Goal: Information Seeking & Learning: Learn about a topic

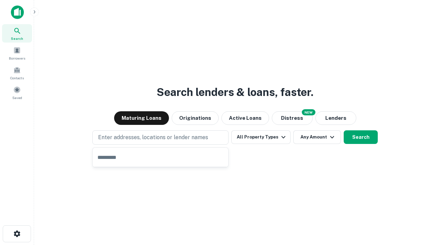
type input "**********"
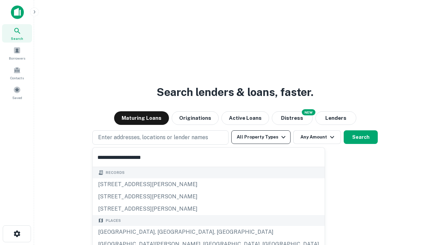
click at [163, 232] on div "[GEOGRAPHIC_DATA], [GEOGRAPHIC_DATA], [GEOGRAPHIC_DATA]" at bounding box center [209, 232] width 232 height 12
click at [261, 137] on button "All Property Types" at bounding box center [260, 138] width 59 height 14
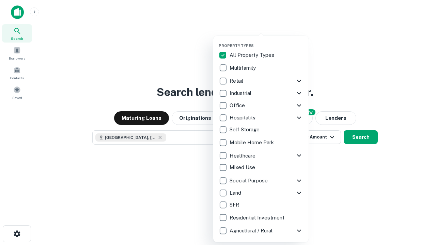
click at [266, 41] on button "button" at bounding box center [266, 41] width 95 height 0
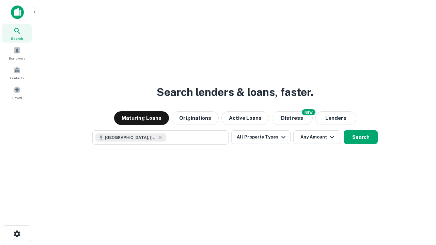
scroll to position [11, 0]
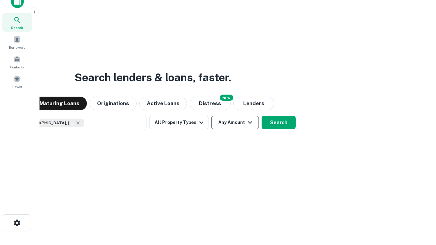
click at [211, 116] on button "Any Amount" at bounding box center [235, 123] width 48 height 14
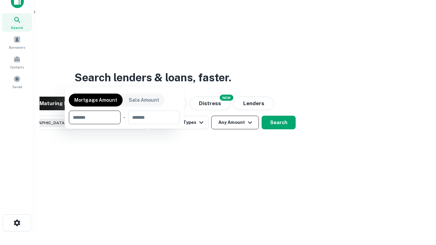
scroll to position [49, 193]
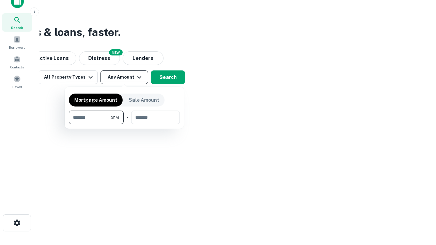
type input "*******"
click at [124, 124] on button "button" at bounding box center [124, 124] width 111 height 0
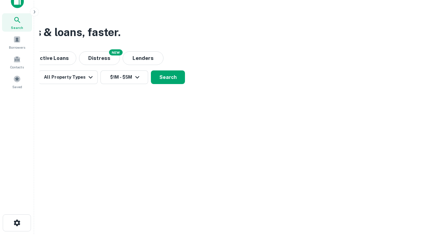
scroll to position [11, 0]
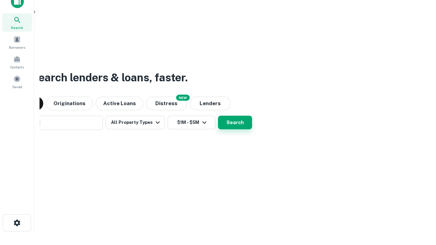
click at [218, 116] on button "Search" at bounding box center [235, 123] width 34 height 14
